Goal: Information Seeking & Learning: Check status

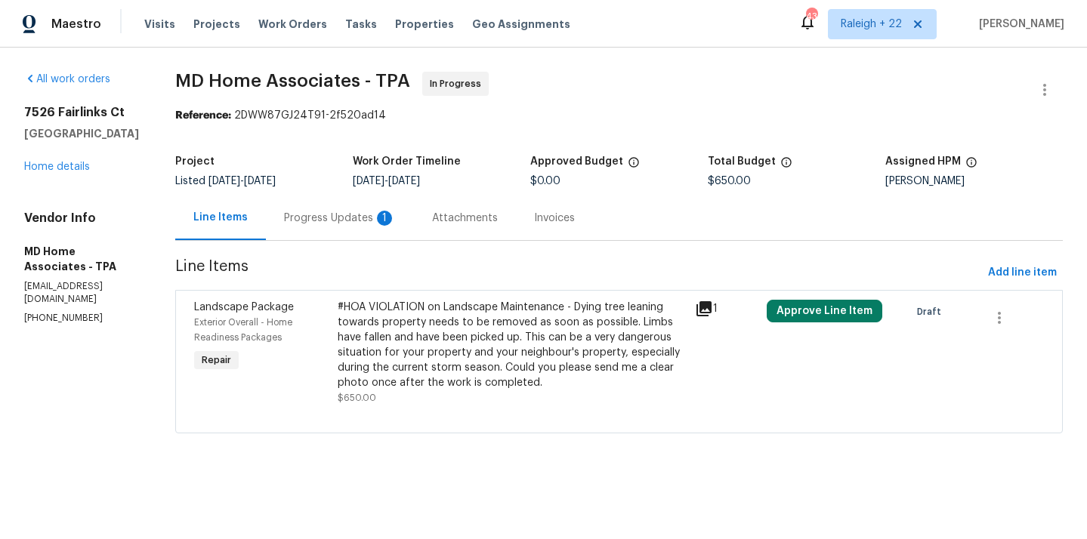
click at [364, 217] on div "Progress Updates 1" at bounding box center [340, 218] width 112 height 15
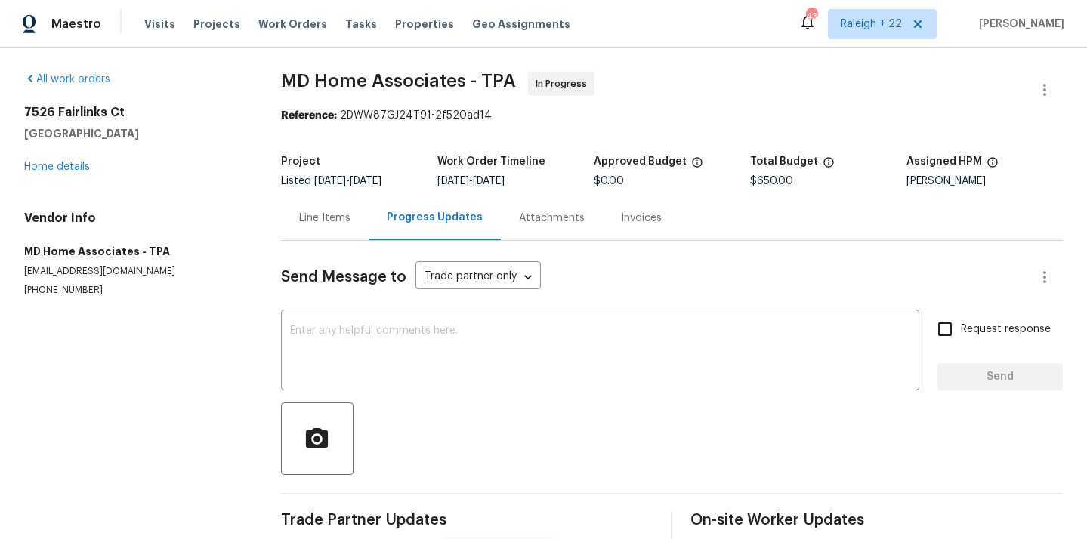
click at [330, 221] on div "Line Items" at bounding box center [324, 218] width 51 height 15
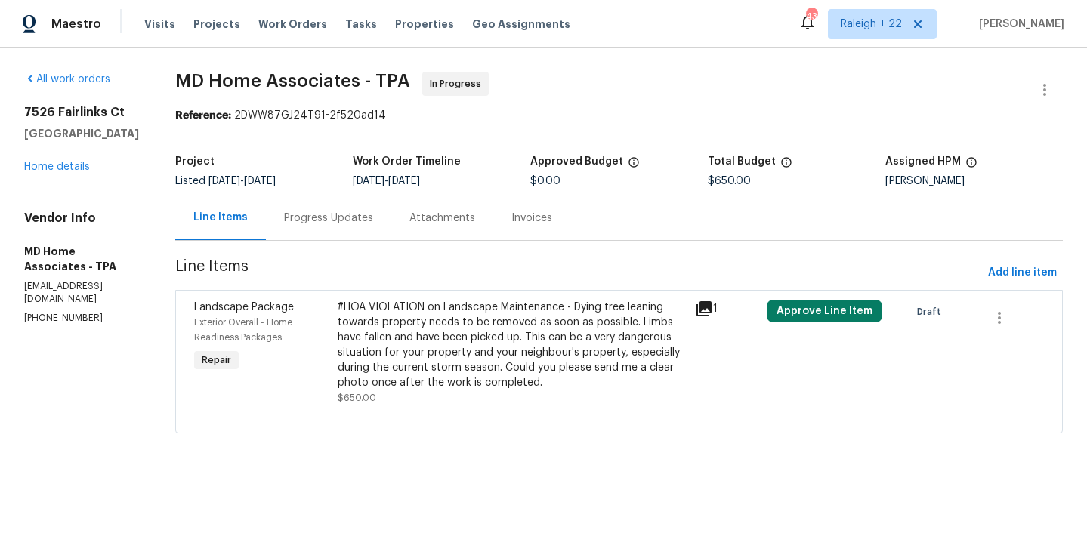
click at [365, 215] on div "Progress Updates" at bounding box center [328, 218] width 89 height 15
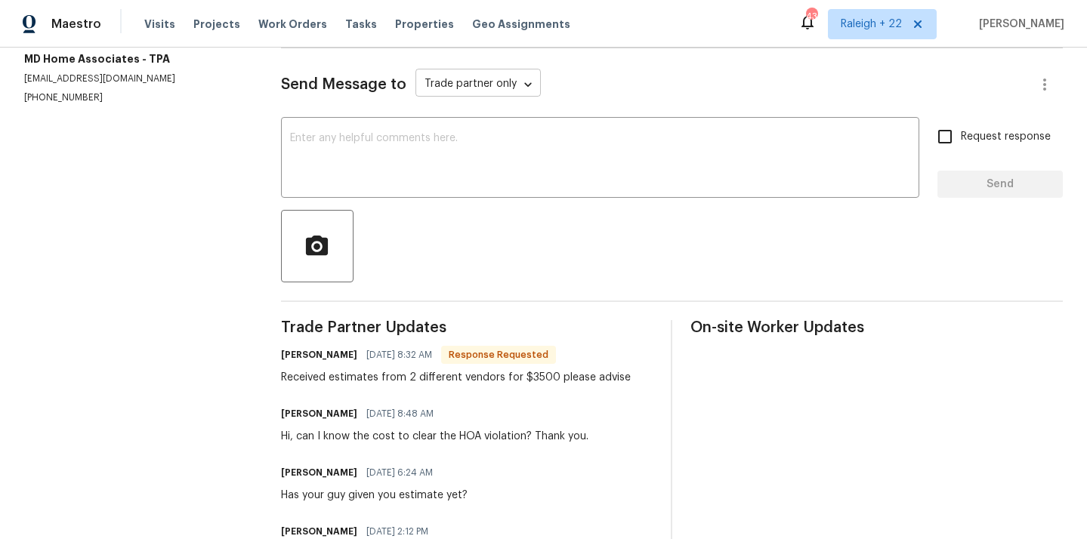
scroll to position [177, 0]
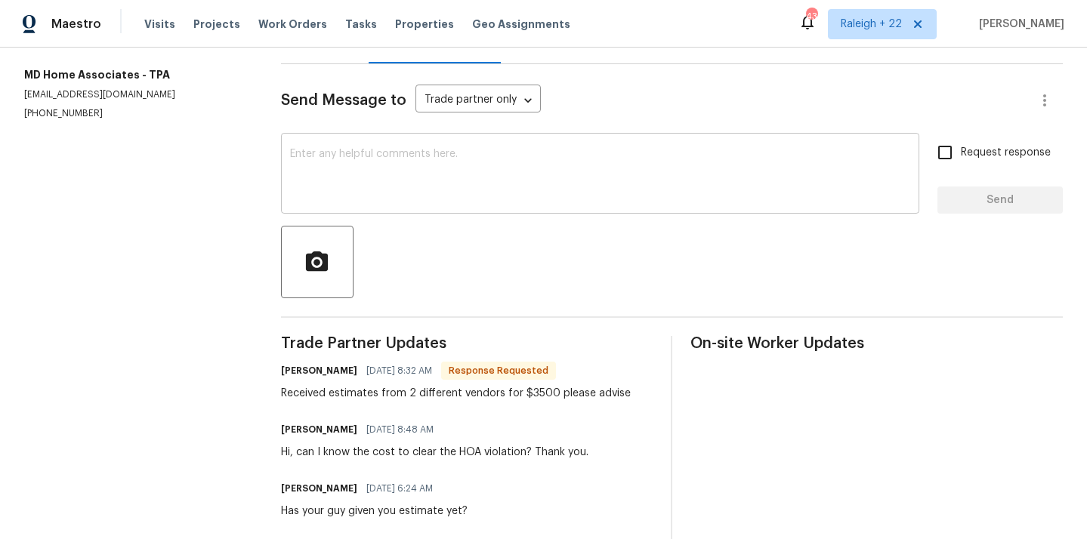
click at [402, 167] on textarea at bounding box center [600, 175] width 620 height 53
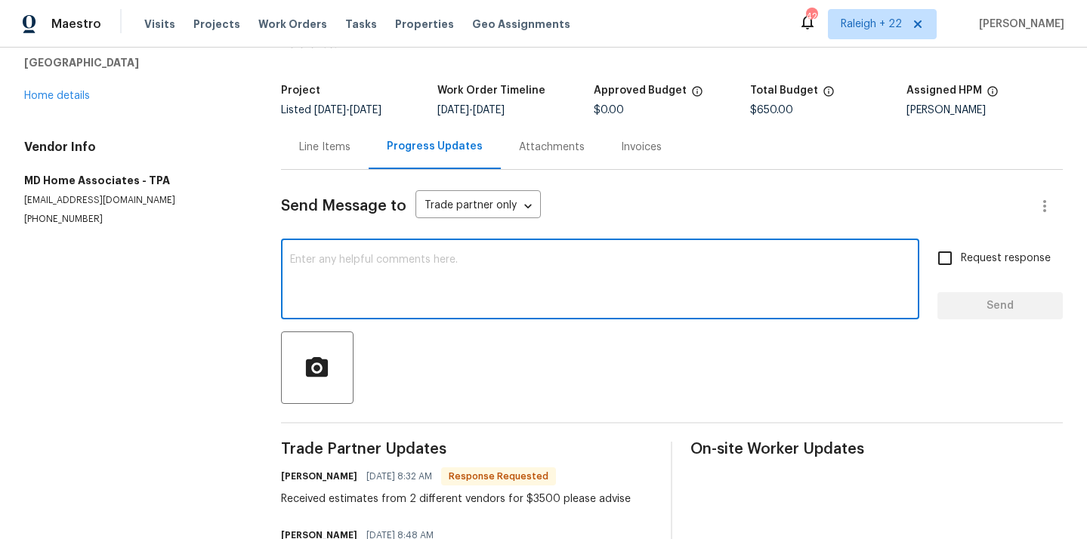
scroll to position [25, 0]
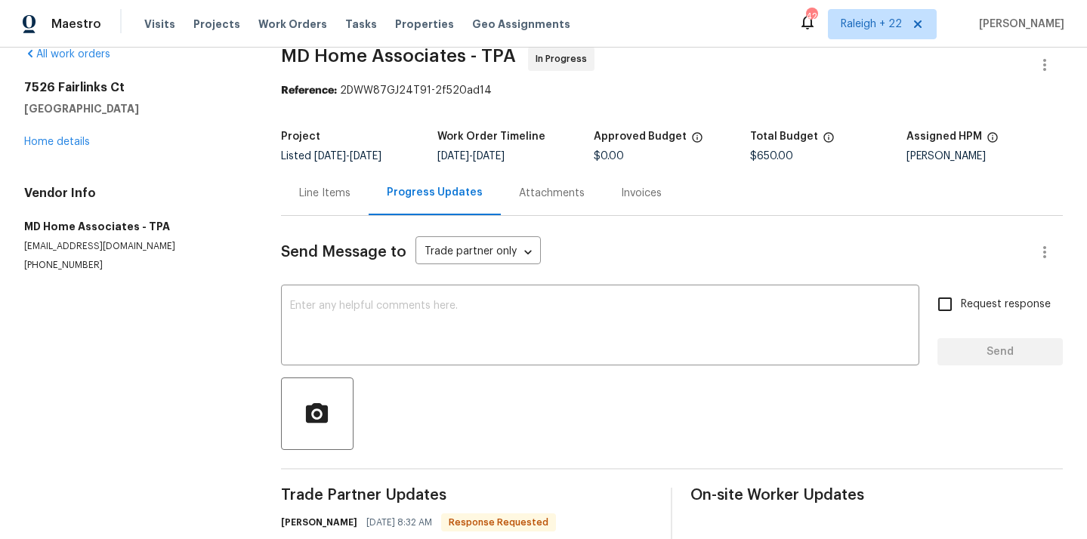
click at [332, 192] on div "Line Items" at bounding box center [324, 193] width 51 height 15
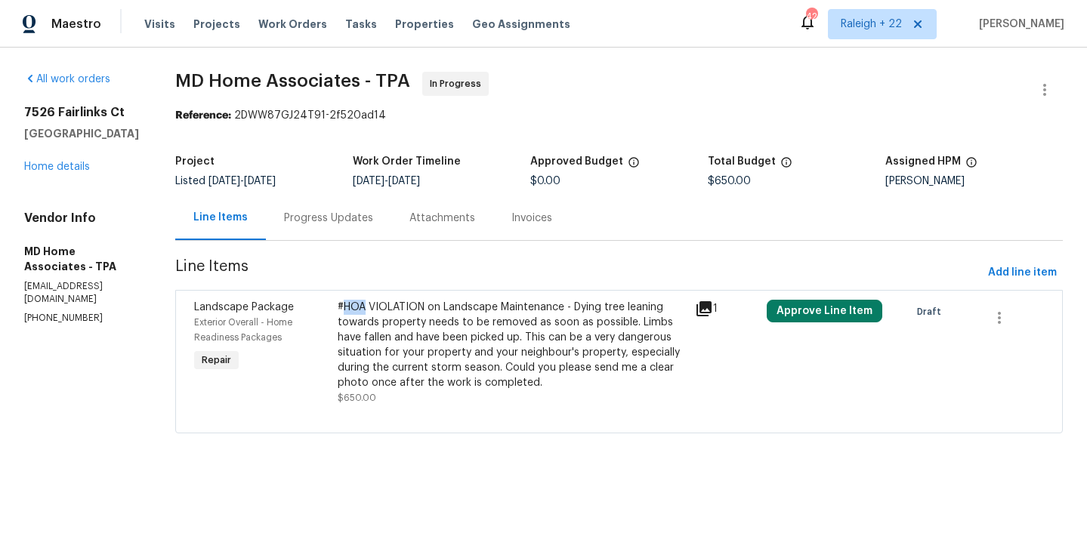
drag, startPoint x: 362, startPoint y: 305, endPoint x: 383, endPoint y: 307, distance: 21.3
click at [383, 307] on div "#HOA VIOLATION on Landscape Maintenance - Dying tree leaning towards property n…" at bounding box center [512, 345] width 349 height 91
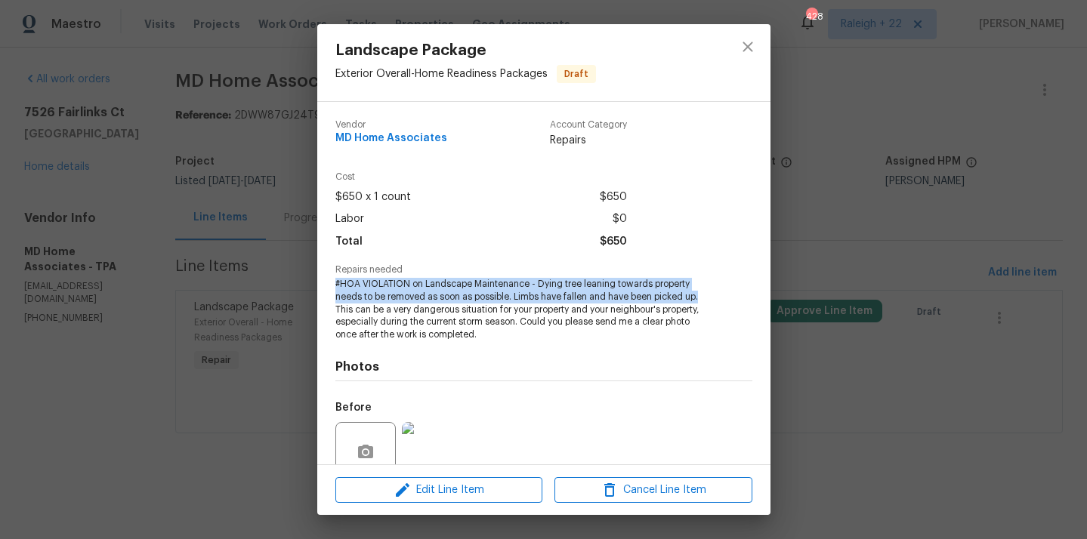
drag, startPoint x: 337, startPoint y: 283, endPoint x: 702, endPoint y: 294, distance: 364.9
click at [702, 294] on span "#HOA VIOLATION on Landscape Maintenance - Dying tree leaning towards property n…" at bounding box center [522, 309] width 375 height 63
copy span "#HOA VIOLATION on Landscape Maintenance - Dying tree leaning towards property n…"
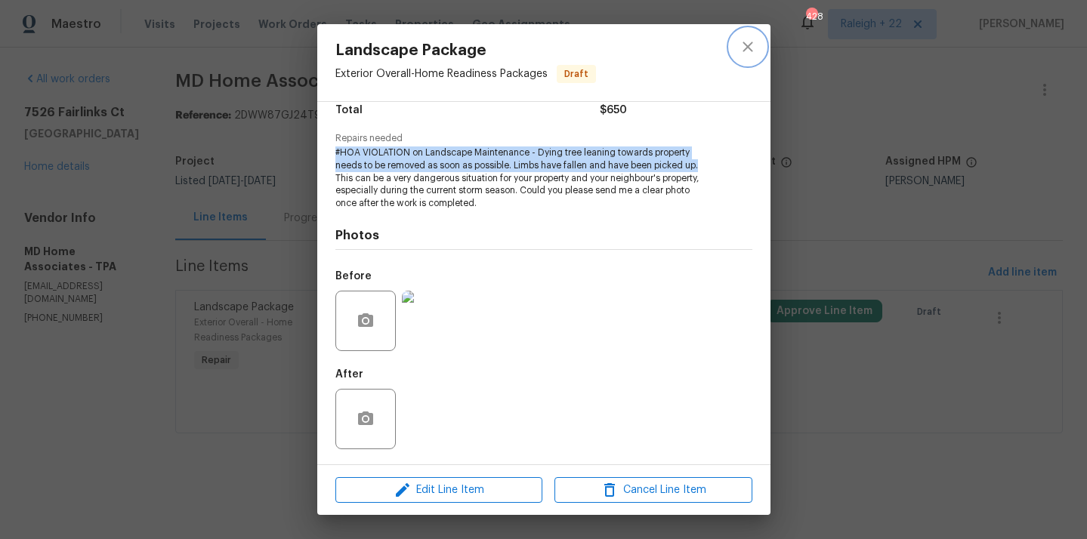
click at [745, 54] on icon "close" at bounding box center [748, 47] width 18 height 18
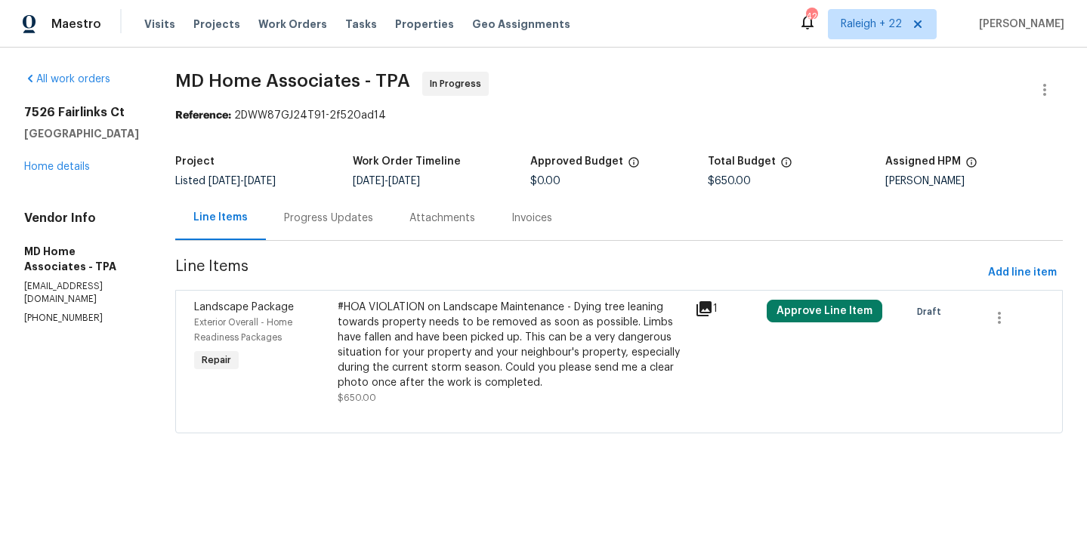
click at [373, 216] on div "Progress Updates" at bounding box center [328, 218] width 89 height 15
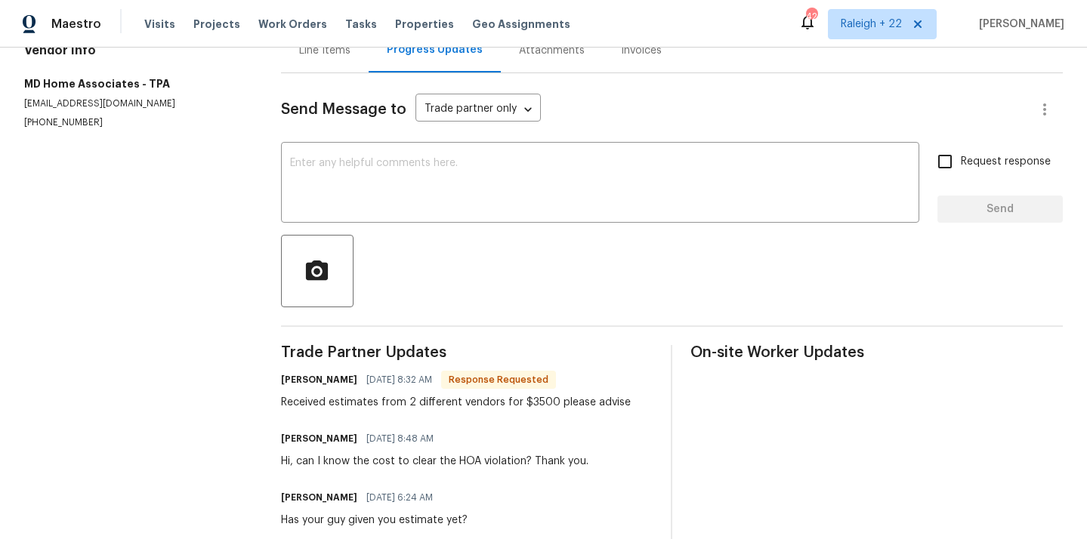
scroll to position [267, 0]
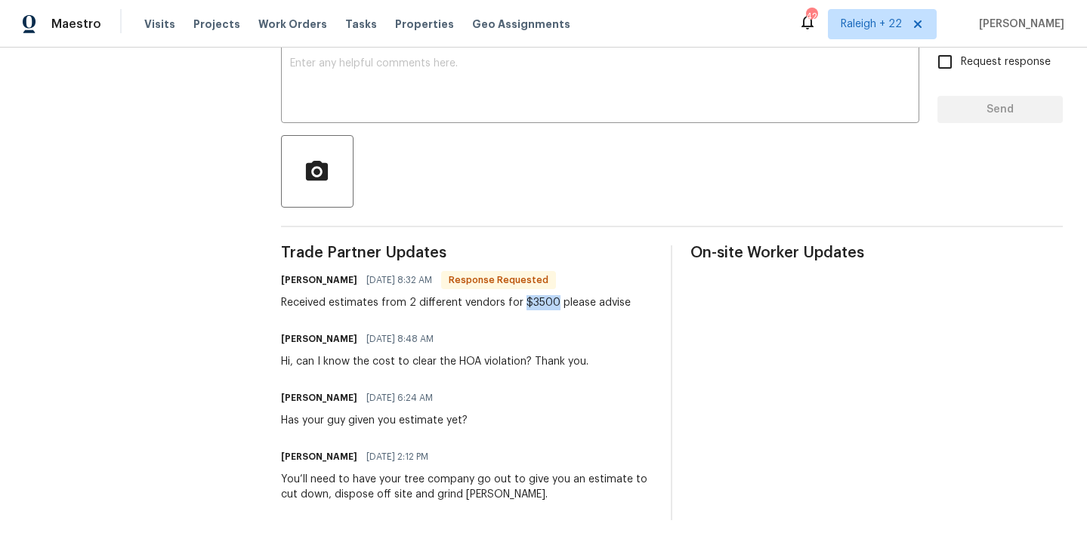
drag, startPoint x: 532, startPoint y: 302, endPoint x: 566, endPoint y: 300, distance: 34.1
click at [566, 300] on div "Received estimates from 2 different vendors for $3500 please advise" at bounding box center [456, 302] width 350 height 15
copy div "$3500"
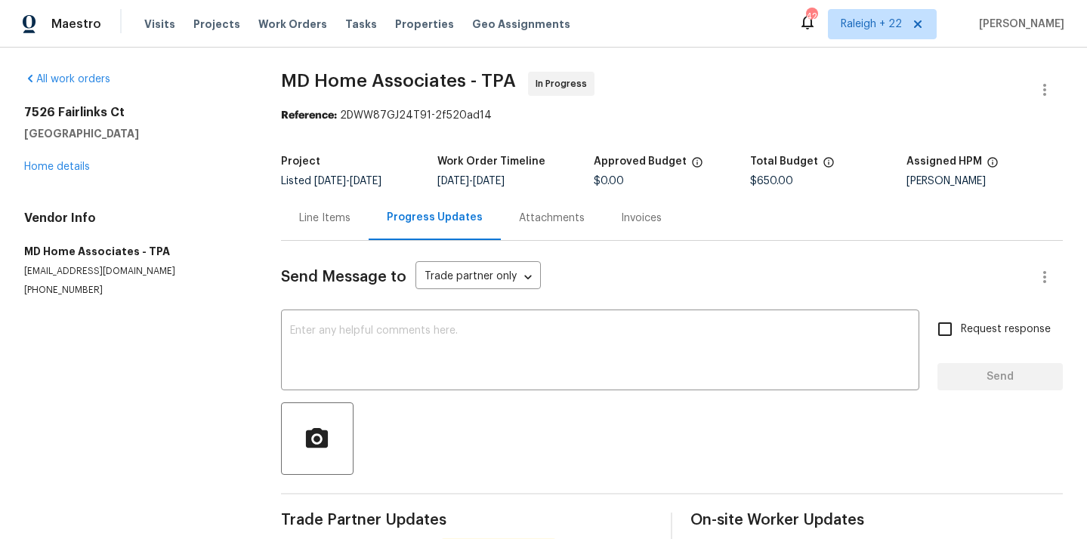
click at [681, 117] on div "Reference: 2DWW87GJ24T91-2f520ad14" at bounding box center [672, 115] width 782 height 15
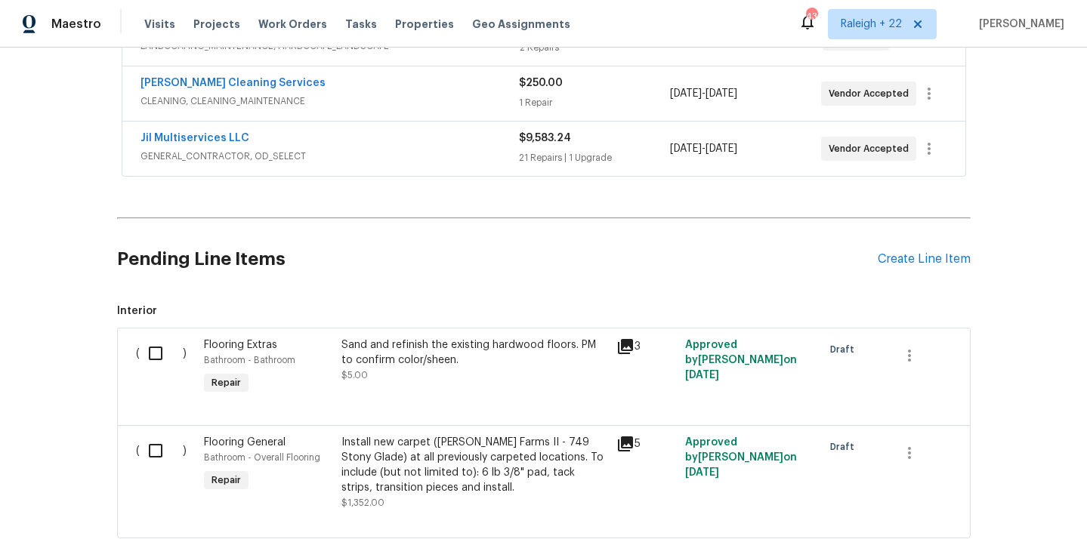
scroll to position [128, 0]
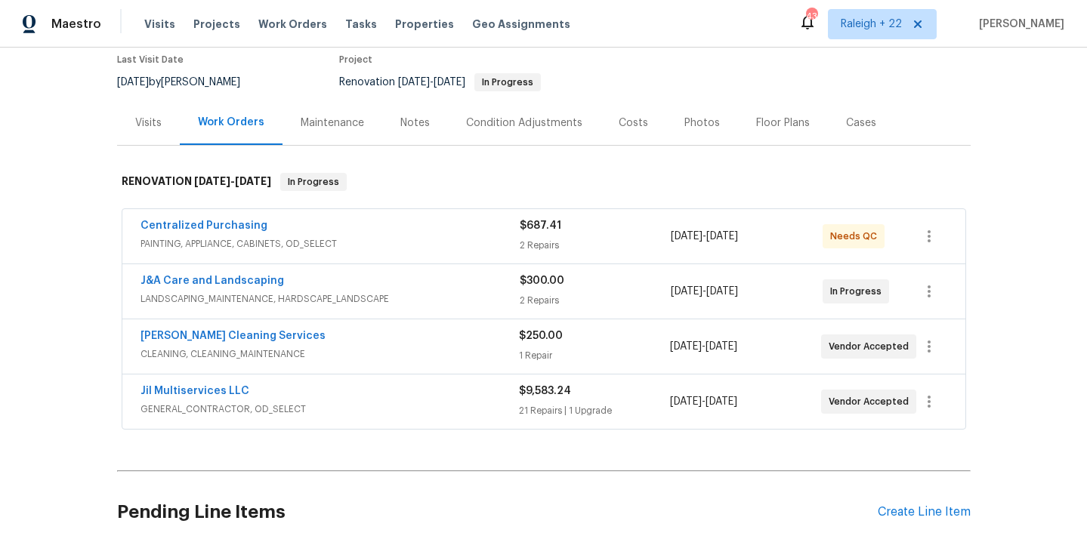
click at [185, 295] on span "LANDSCAPING_MAINTENANCE, HARDSCAPE_LANDSCAPE" at bounding box center [329, 298] width 379 height 15
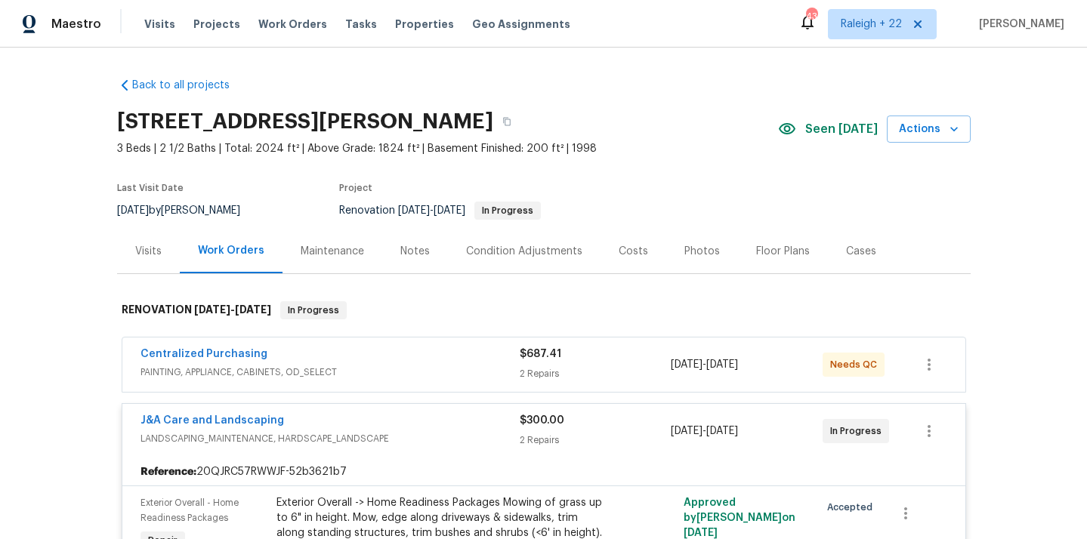
scroll to position [106, 0]
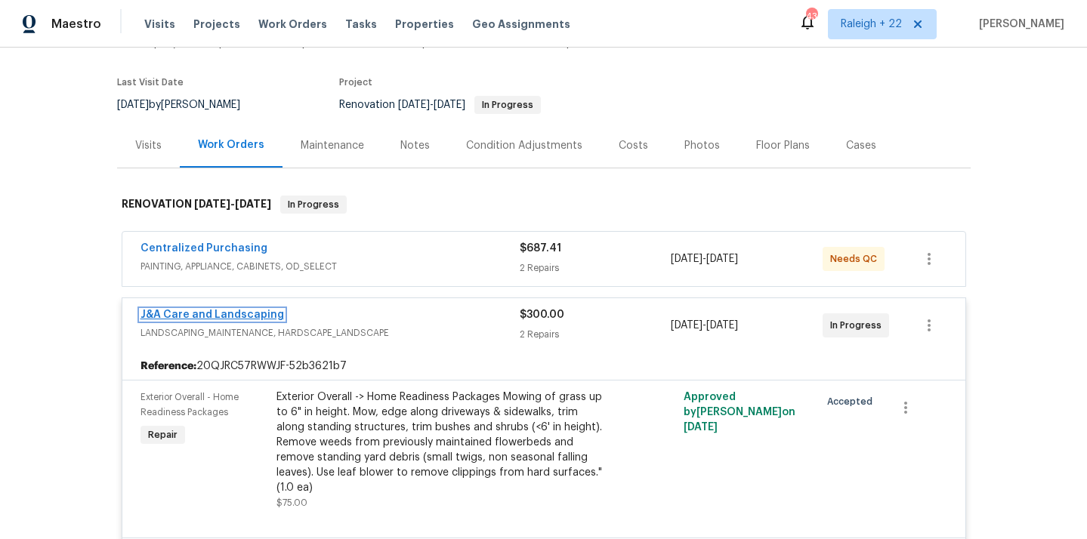
click at [231, 312] on link "J&A Care and Landscaping" at bounding box center [211, 315] width 143 height 11
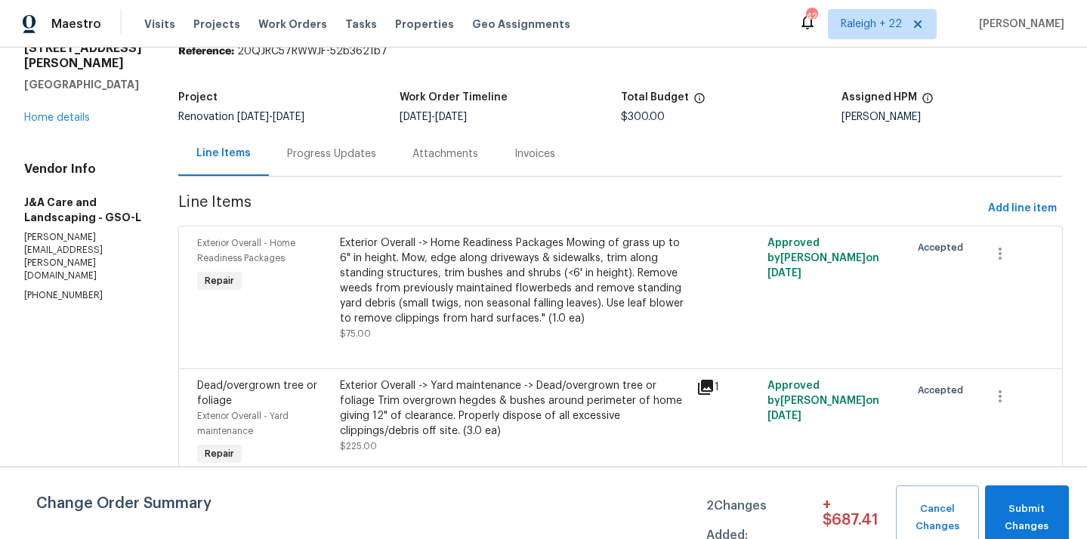
scroll to position [55, 0]
